Goal: Navigation & Orientation: Understand site structure

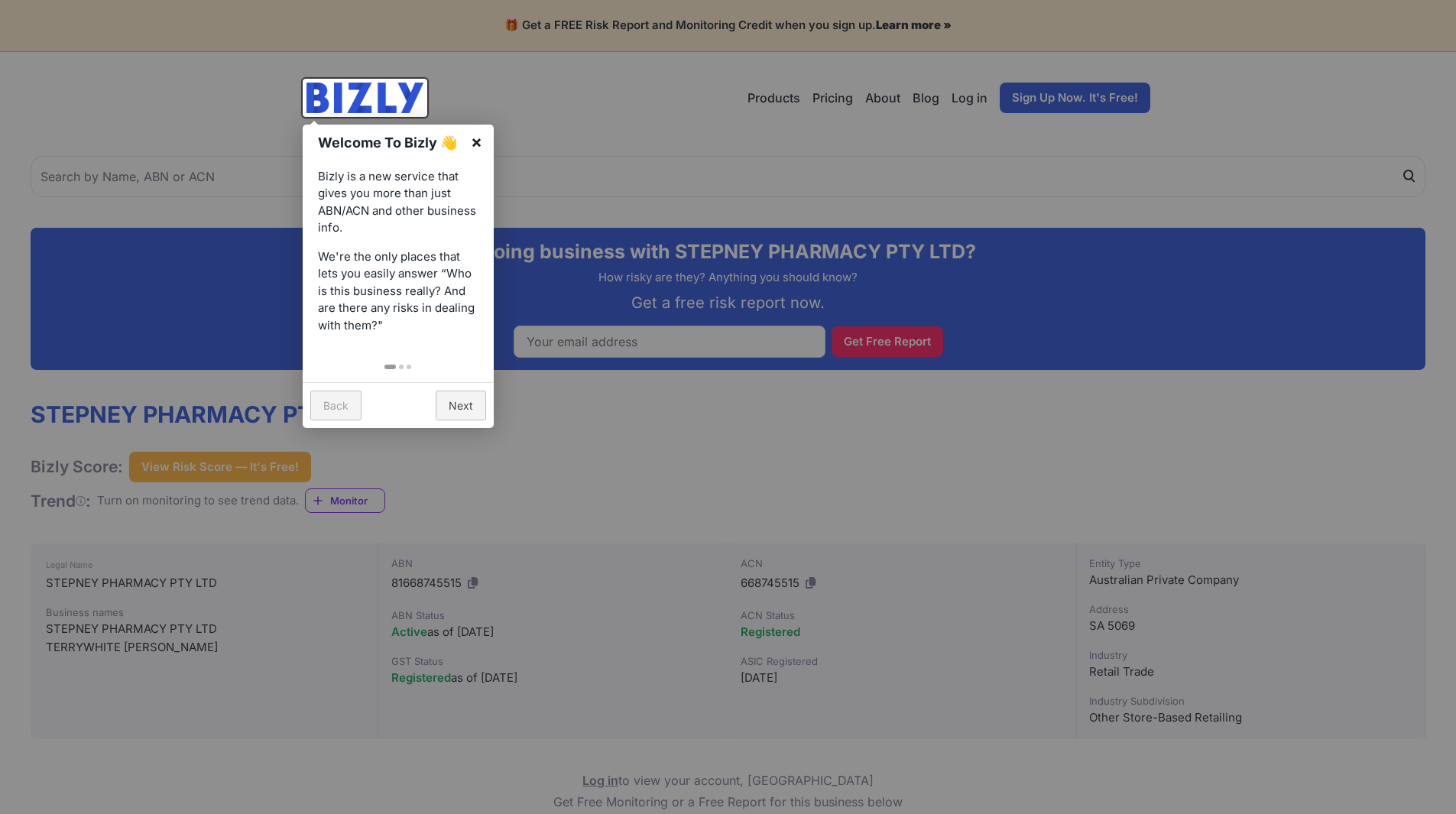
click at [479, 139] on link "×" at bounding box center [476, 141] width 34 height 34
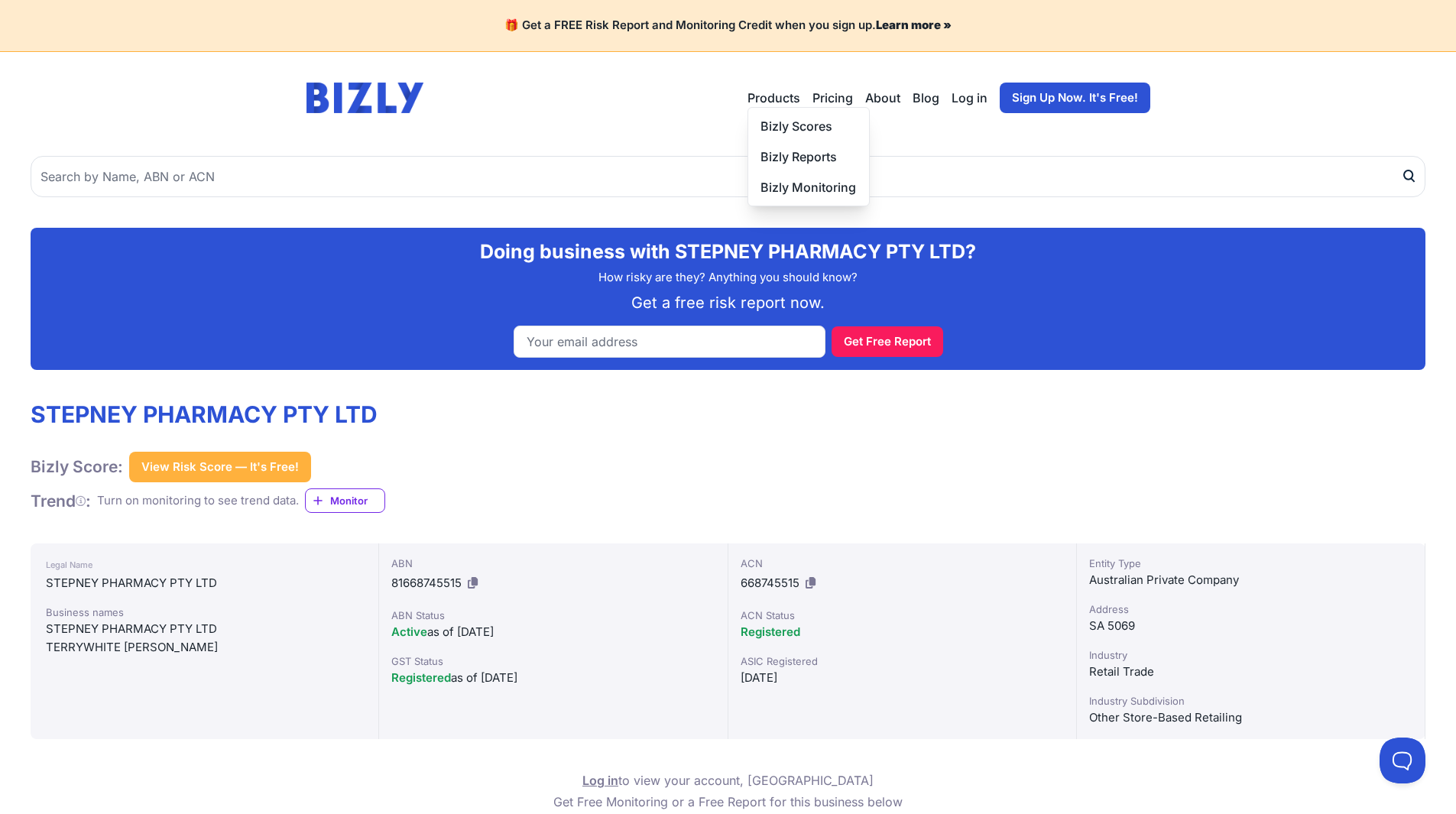
click at [772, 89] on button "Products" at bounding box center [774, 98] width 53 height 18
click at [777, 102] on button "Products" at bounding box center [774, 98] width 53 height 18
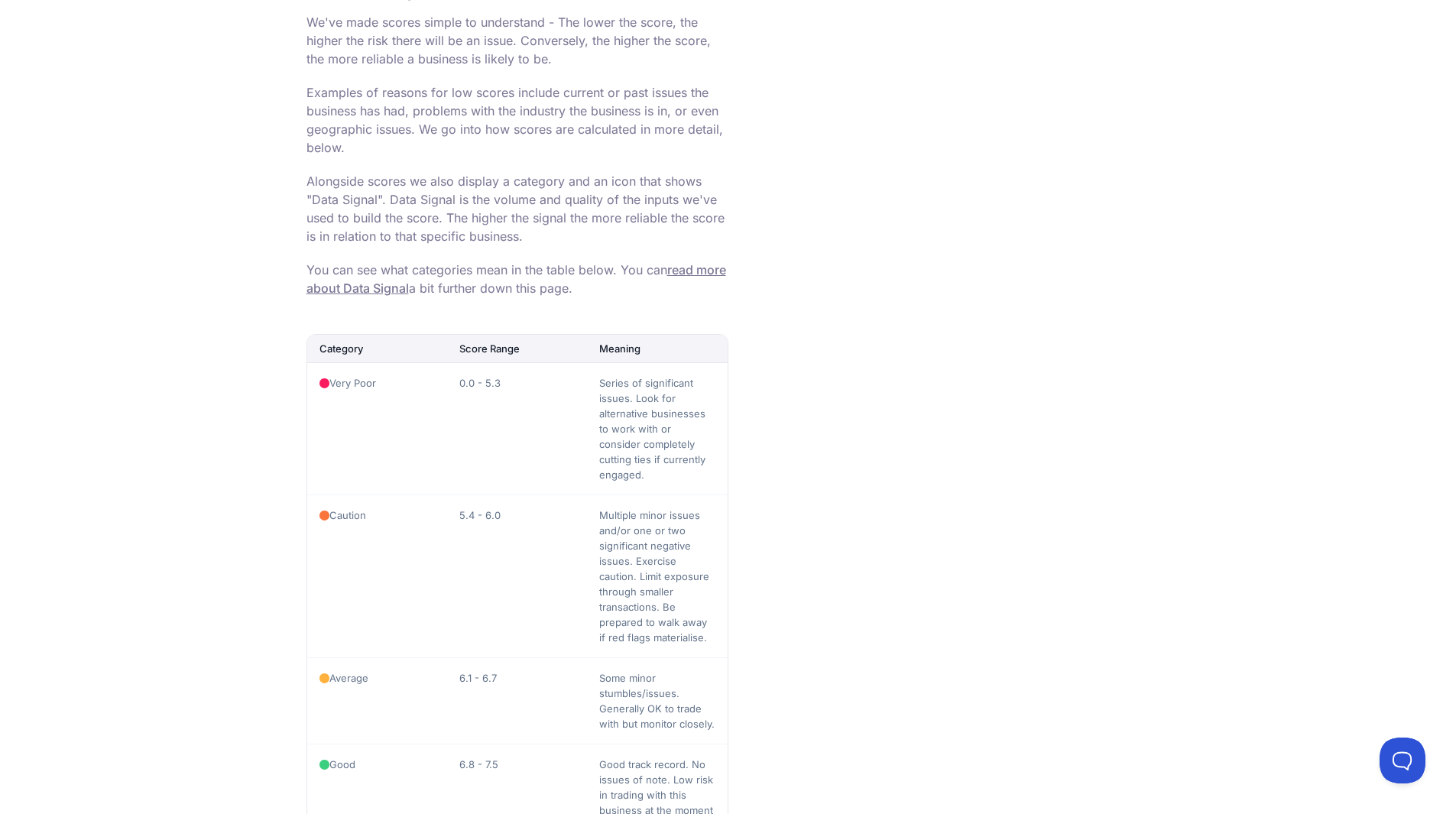
scroll to position [1452, 0]
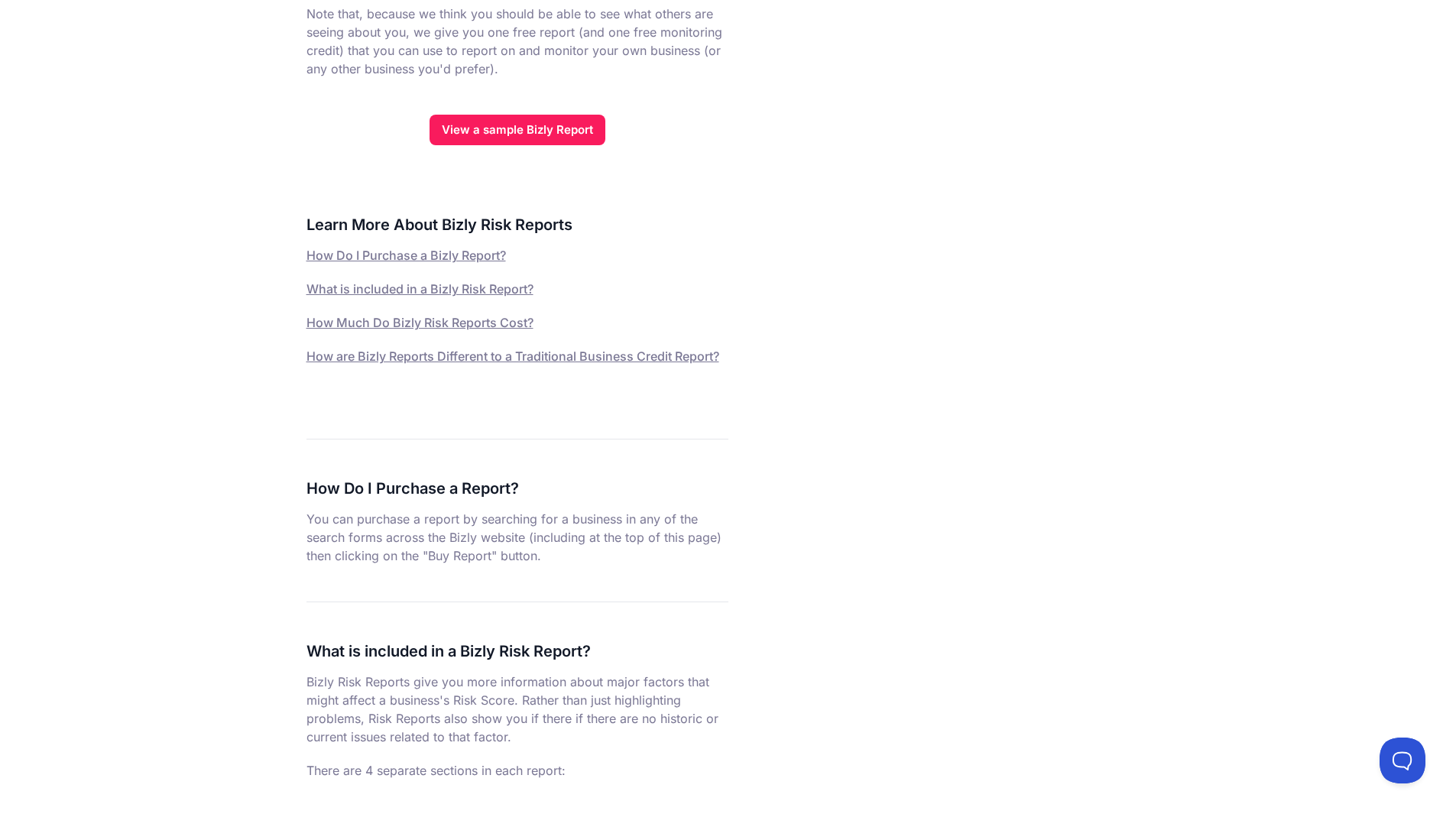
scroll to position [841, 0]
